Goal: Information Seeking & Learning: Understand process/instructions

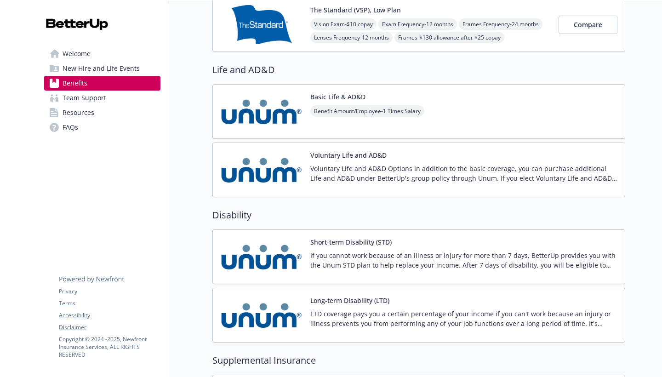
scroll to position [754, 0]
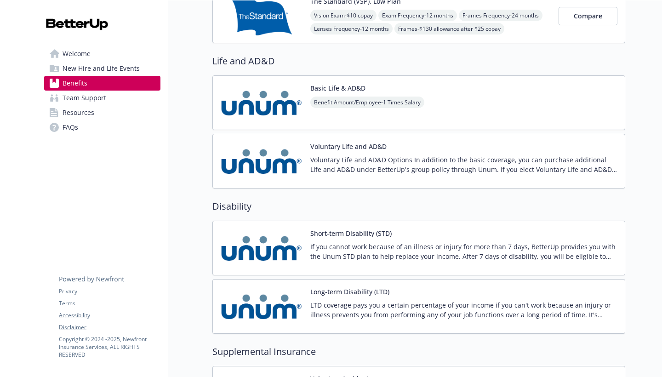
click at [456, 254] on p "If you cannot work because of an illness or injury for more than 7 days, Better…" at bounding box center [463, 251] width 307 height 19
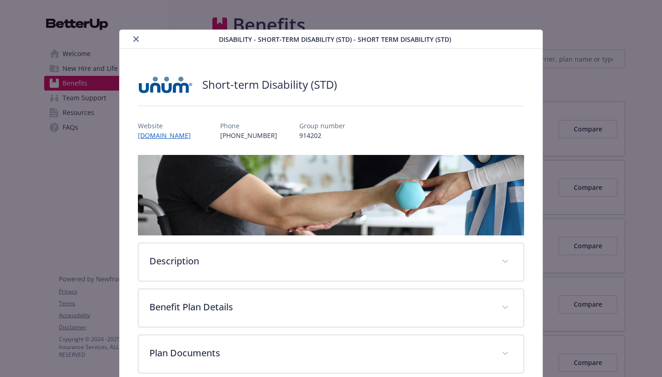
scroll to position [28, 0]
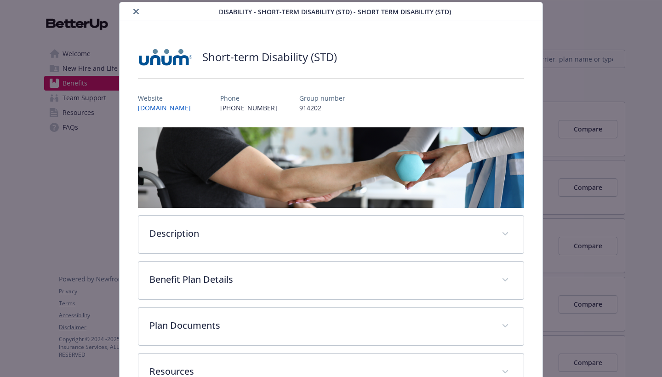
click at [456, 254] on div "Description If you cannot work because of an illness or injury for more than 7 …" at bounding box center [331, 259] width 386 height 264
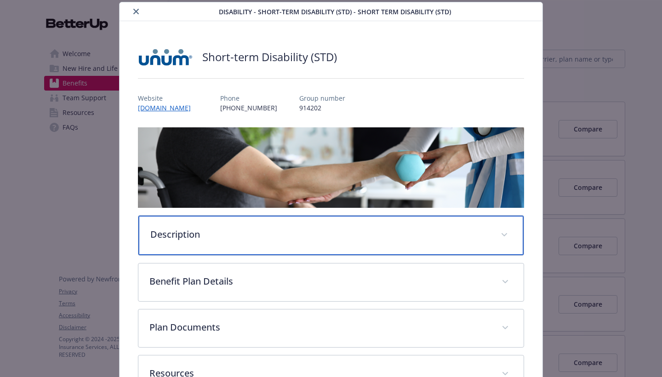
click at [456, 242] on div "Description" at bounding box center [330, 236] width 385 height 40
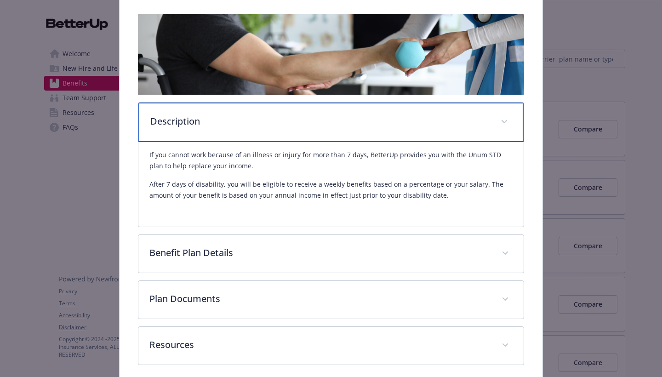
scroll to position [143, 0]
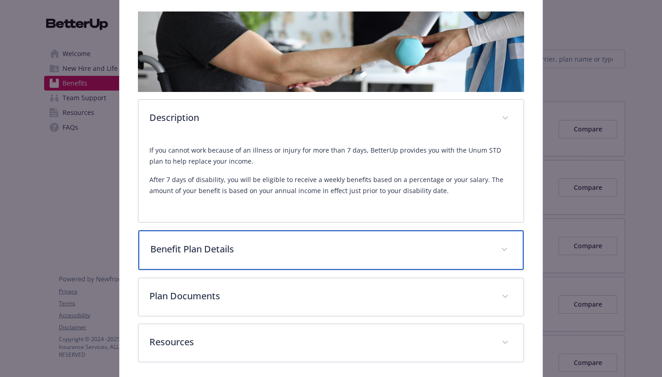
click at [422, 251] on p "Benefit Plan Details" at bounding box center [319, 249] width 339 height 14
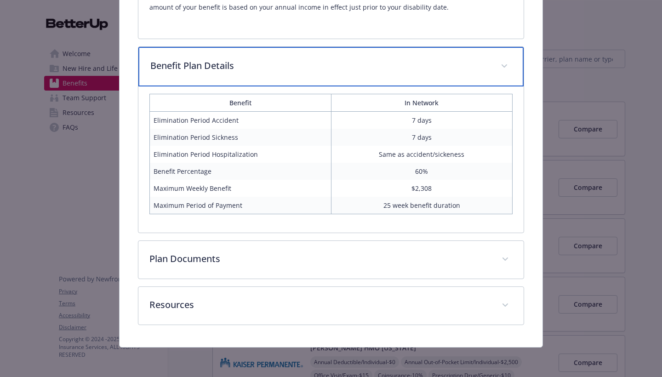
scroll to position [327, 0]
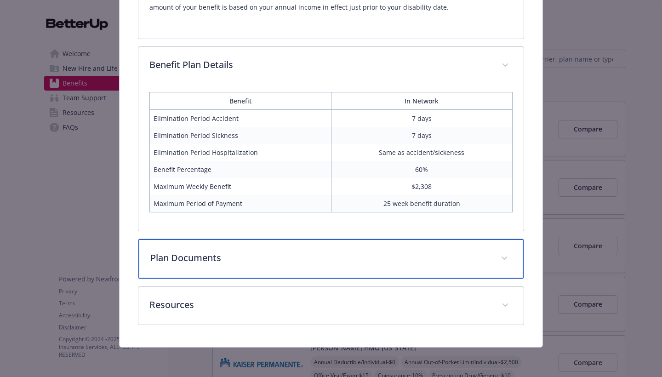
click at [463, 271] on div "Plan Documents" at bounding box center [330, 259] width 385 height 40
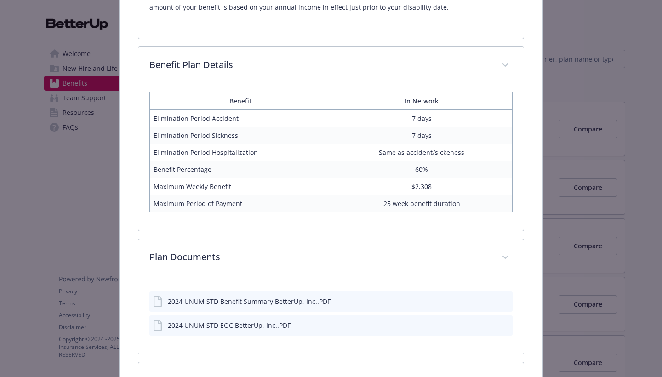
click at [502, 304] on button "details for plan Disability - Short-term Disability (STD) - Short Term Disabili…" at bounding box center [505, 302] width 8 height 10
click at [504, 300] on icon "preview file" at bounding box center [505, 300] width 8 height 6
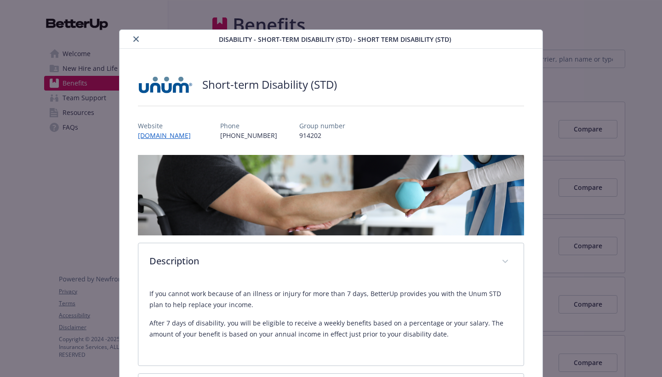
scroll to position [0, 0]
click at [136, 37] on icon "close" at bounding box center [136, 39] width 6 height 6
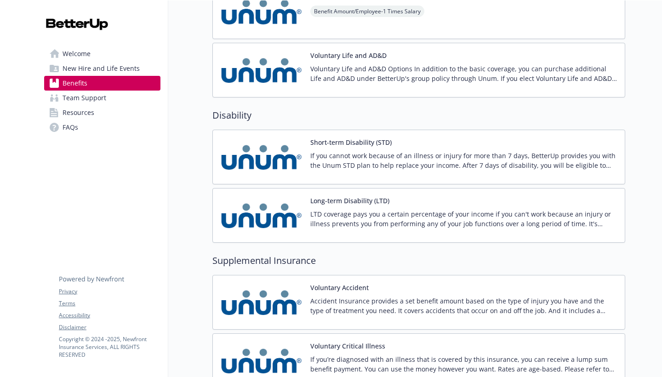
scroll to position [850, 0]
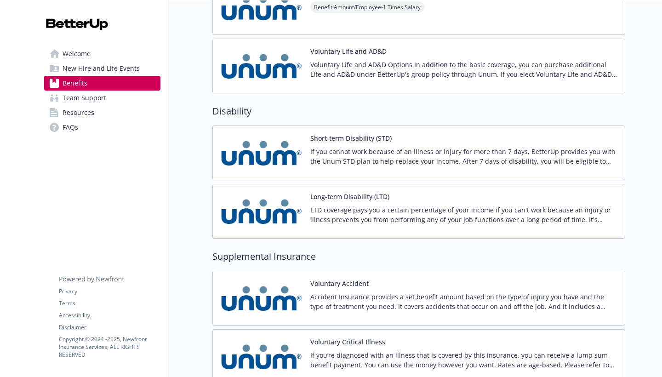
click at [363, 220] on p "LTD coverage pays you a certain percentage of your income if you can't work bec…" at bounding box center [463, 214] width 307 height 19
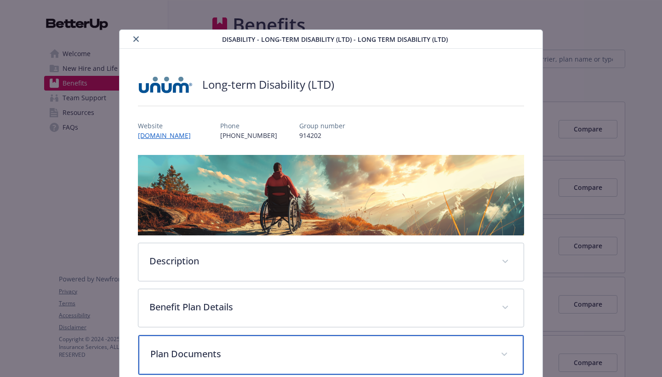
click at [333, 349] on p "Plan Documents" at bounding box center [319, 354] width 339 height 14
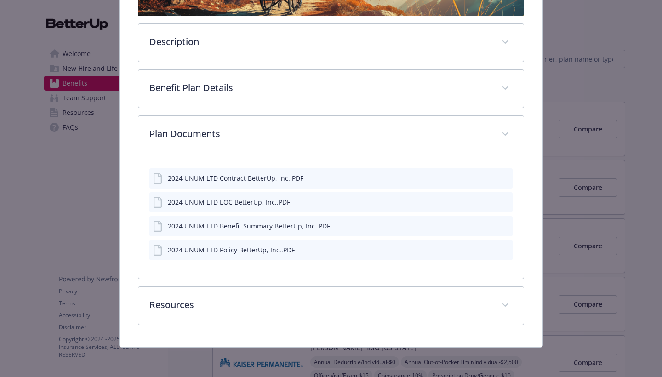
scroll to position [0, 0]
click at [505, 227] on icon "preview file" at bounding box center [505, 226] width 8 height 6
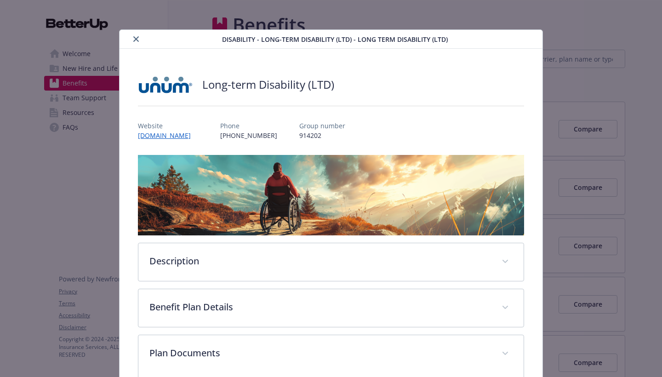
scroll to position [0, 0]
drag, startPoint x: 138, startPoint y: 41, endPoint x: 144, endPoint y: 44, distance: 6.6
click at [138, 41] on icon "close" at bounding box center [136, 39] width 6 height 6
